Goal: Transaction & Acquisition: Subscribe to service/newsletter

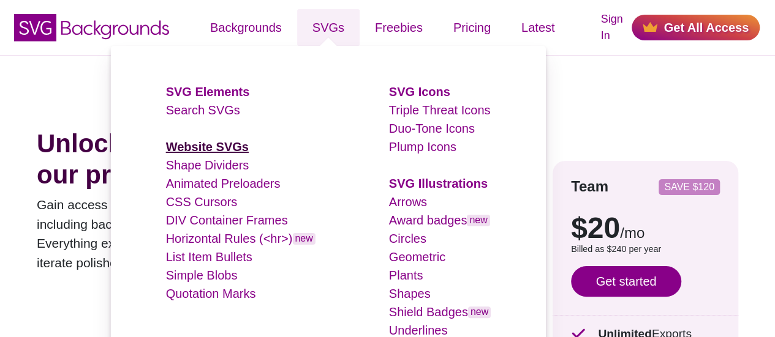
click at [225, 145] on strong "Website SVGs" at bounding box center [207, 146] width 83 height 13
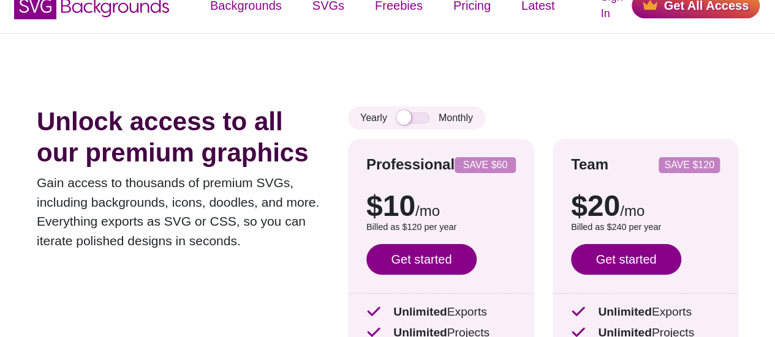
scroll to position [24, 0]
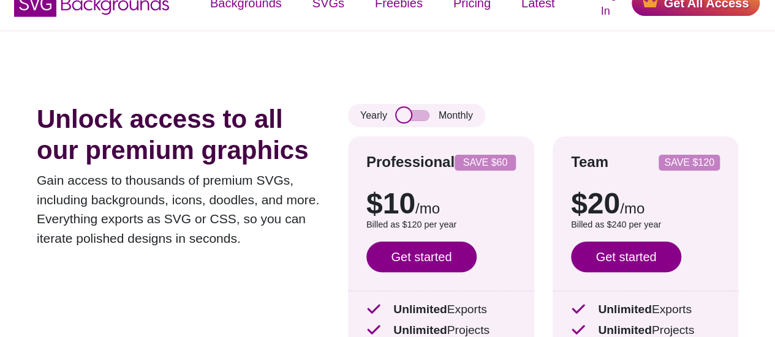
click at [422, 113] on input "checkbox" at bounding box center [412, 115] width 33 height 11
checkbox input "true"
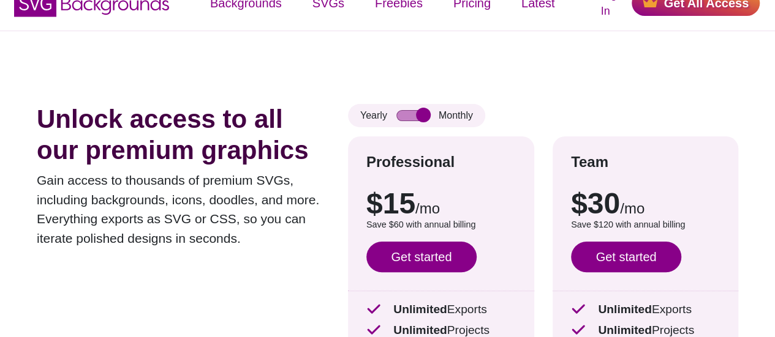
click at [509, 69] on div "Unlock access to all our premium graphics Gain access to thousands of premium S…" at bounding box center [387, 240] width 775 height 418
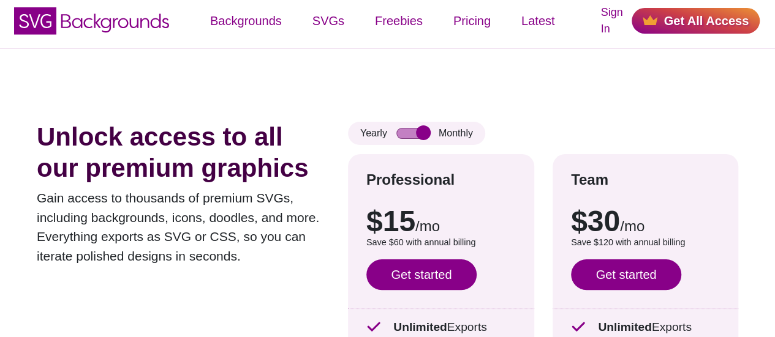
scroll to position [0, 0]
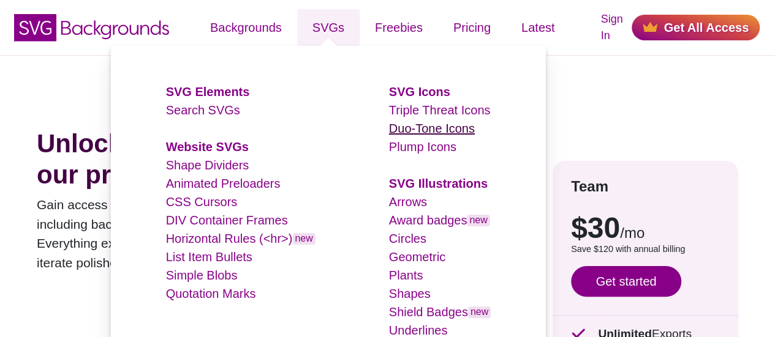
click at [473, 124] on link "Duo-Tone Icons" at bounding box center [432, 128] width 86 height 13
